Goal: Task Accomplishment & Management: Use online tool/utility

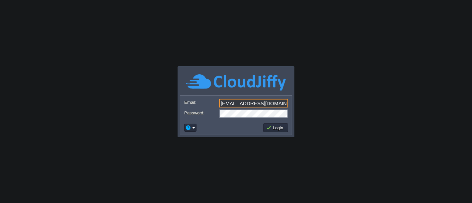
click at [277, 103] on input "[EMAIL_ADDRESS][DOMAIN_NAME]" at bounding box center [253, 103] width 69 height 9
type input "[EMAIL_ADDRESS][DOMAIN_NAME]"
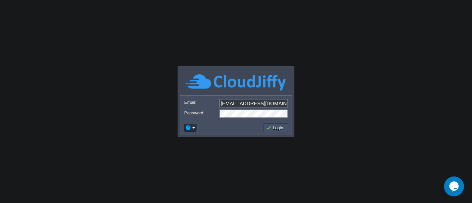
click at [277, 127] on button "Login" at bounding box center [275, 128] width 19 height 6
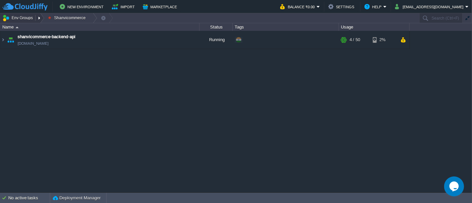
click at [24, 17] on button "Env Groups" at bounding box center [18, 17] width 33 height 9
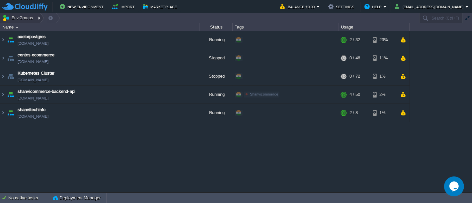
click at [38, 17] on div at bounding box center [39, 18] width 9 height 10
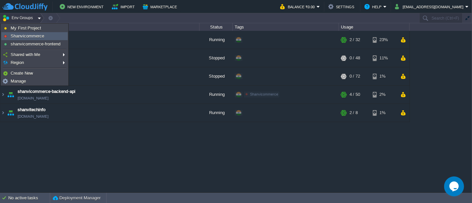
click at [45, 37] on link "Shanvicommerce" at bounding box center [35, 36] width 66 height 7
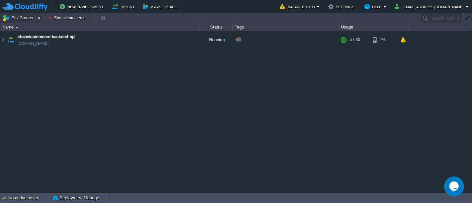
click at [16, 17] on button "Env Groups" at bounding box center [18, 17] width 33 height 9
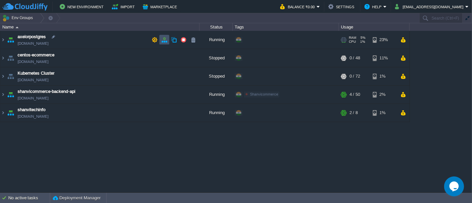
click at [164, 41] on button "button" at bounding box center [164, 40] width 6 height 6
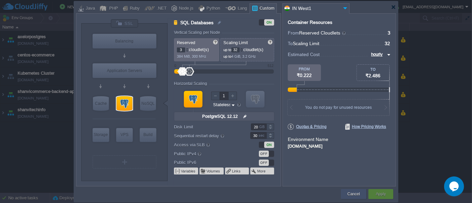
click at [350, 192] on button "Cancel" at bounding box center [353, 194] width 12 height 7
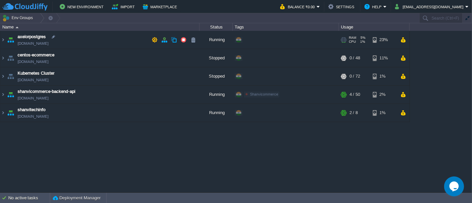
click at [48, 43] on span "[DOMAIN_NAME]" at bounding box center [33, 43] width 31 height 7
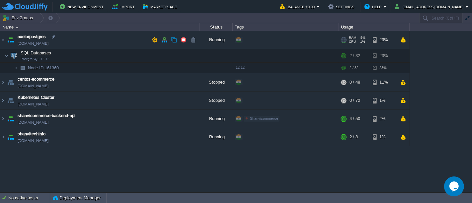
click at [48, 43] on span "[DOMAIN_NAME]" at bounding box center [33, 43] width 31 height 7
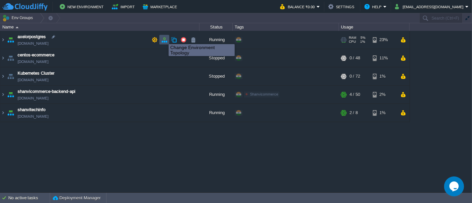
click at [164, 38] on button "button" at bounding box center [164, 40] width 6 height 6
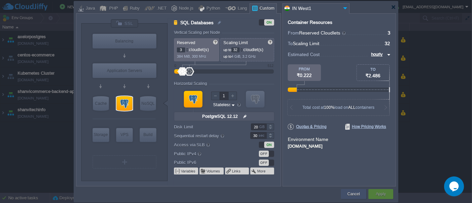
click at [353, 190] on div "Cancel" at bounding box center [354, 194] width 16 height 10
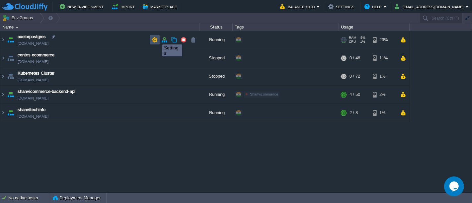
click at [152, 38] on button "button" at bounding box center [155, 40] width 6 height 6
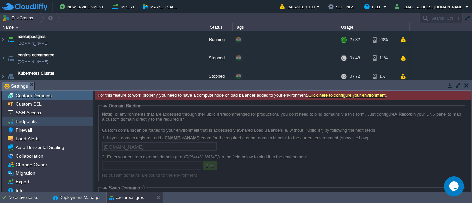
click at [34, 119] on span "Endpoints" at bounding box center [25, 121] width 23 height 6
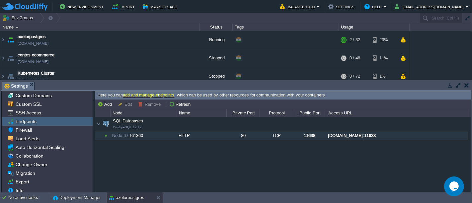
click at [396, 133] on div "[DOMAIN_NAME]:11638" at bounding box center [396, 135] width 141 height 9
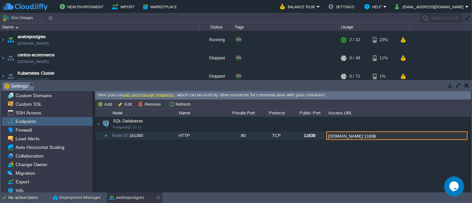
click at [396, 133] on input "[DOMAIN_NAME]:11638" at bounding box center [396, 135] width 141 height 9
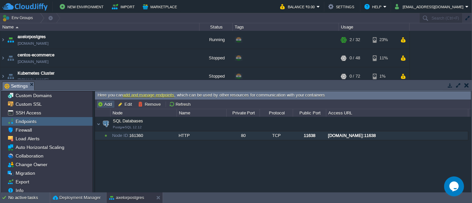
click at [105, 104] on button "Add" at bounding box center [106, 104] width 16 height 6
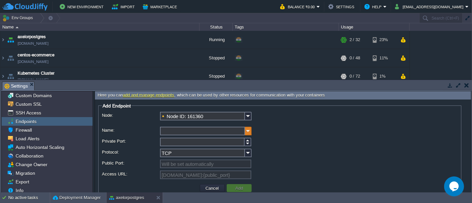
click at [248, 131] on img at bounding box center [248, 131] width 7 height 9
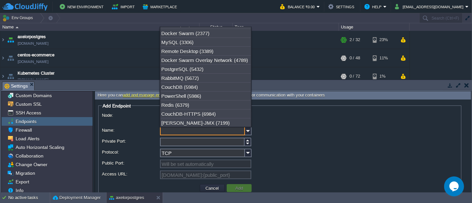
scroll to position [115, 0]
click at [207, 68] on div "PostgreSQL (5432)" at bounding box center [205, 68] width 91 height 9
type input "PostgreSQL"
type input "5432"
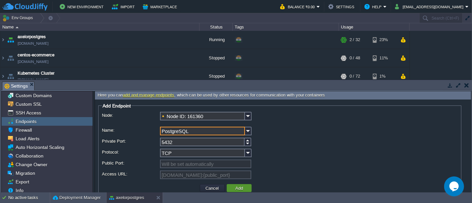
click at [236, 188] on button "Add" at bounding box center [239, 188] width 12 height 6
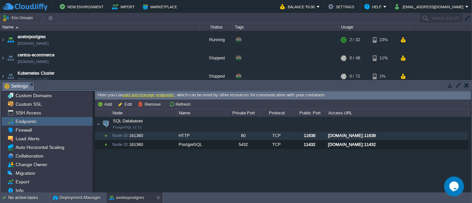
click at [250, 134] on div "80" at bounding box center [243, 135] width 33 height 9
